Goal: Information Seeking & Learning: Learn about a topic

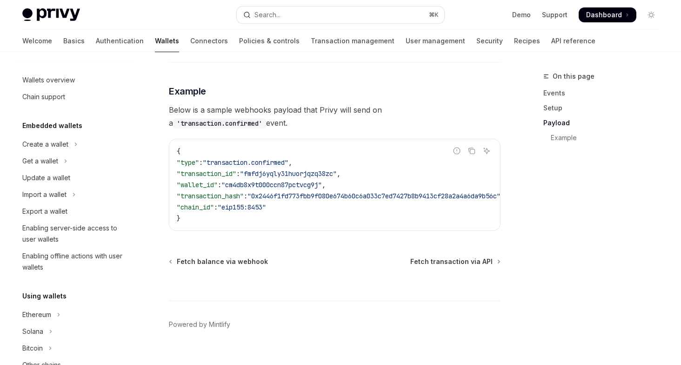
scroll to position [365, 0]
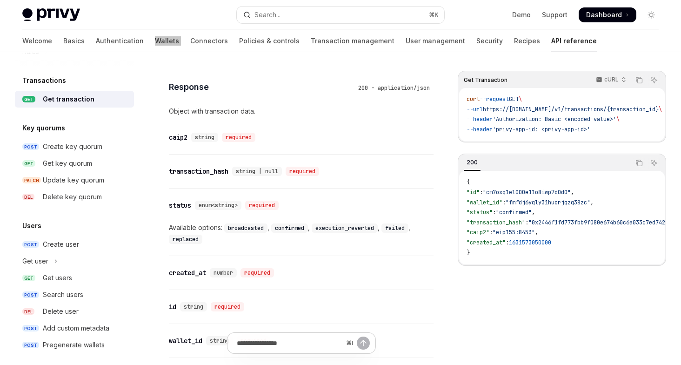
scroll to position [473, 0]
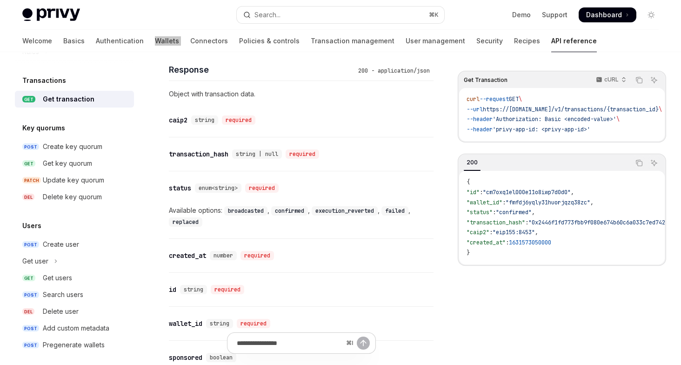
click at [241, 211] on code "broadcasted" at bounding box center [245, 210] width 43 height 9
click at [298, 212] on code "confirmed" at bounding box center [289, 210] width 37 height 9
copy code "confirmed"
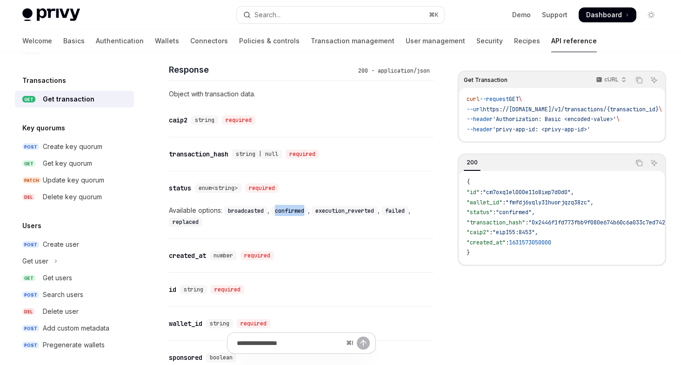
click at [344, 211] on code "execution_reverted" at bounding box center [345, 210] width 66 height 9
copy code "execution_reverted"
click at [398, 210] on code "failed" at bounding box center [394, 210] width 27 height 9
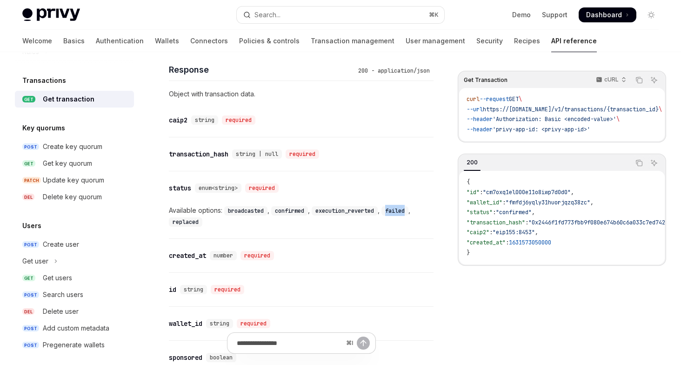
copy code "failed"
click at [180, 220] on code "replaced" at bounding box center [185, 221] width 33 height 9
copy code "replaced"
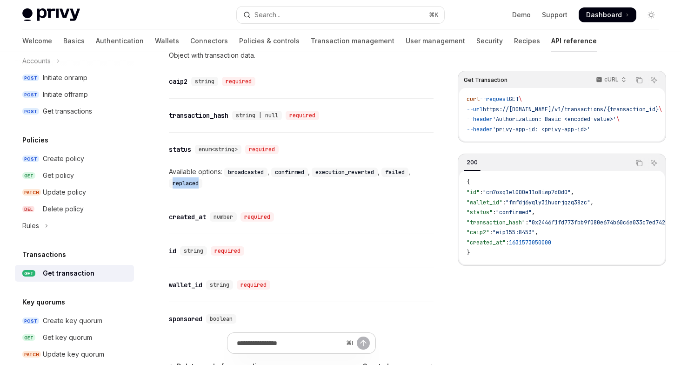
scroll to position [478, 0]
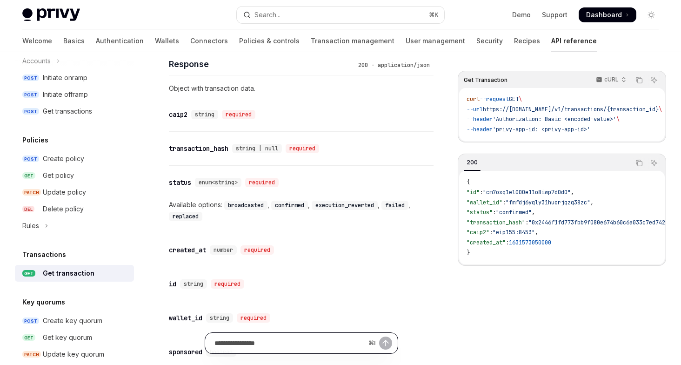
click at [281, 343] on input "Ask a question..." at bounding box center [289, 343] width 150 height 20
type input "**********"
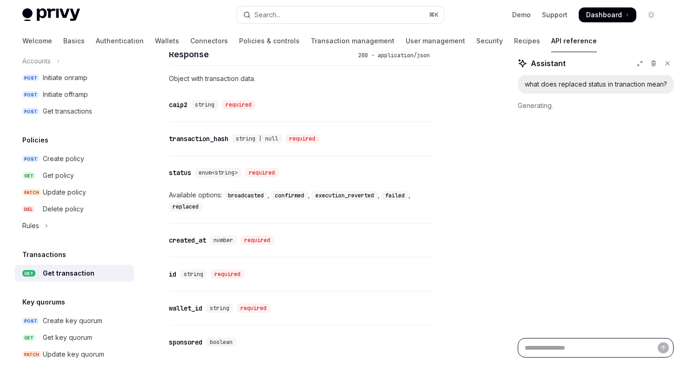
scroll to position [454, 0]
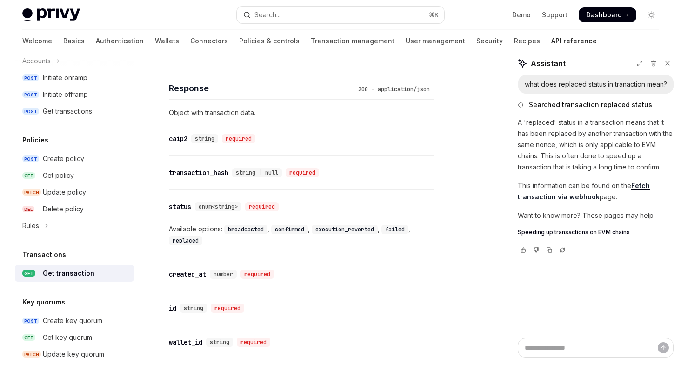
type textarea "*"
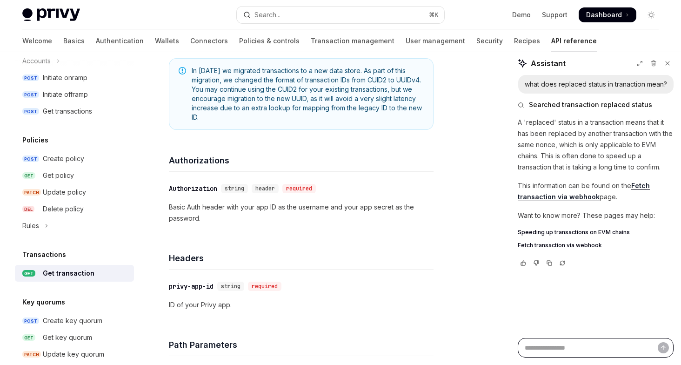
scroll to position [0, 0]
